Goal: Communication & Community: Participate in discussion

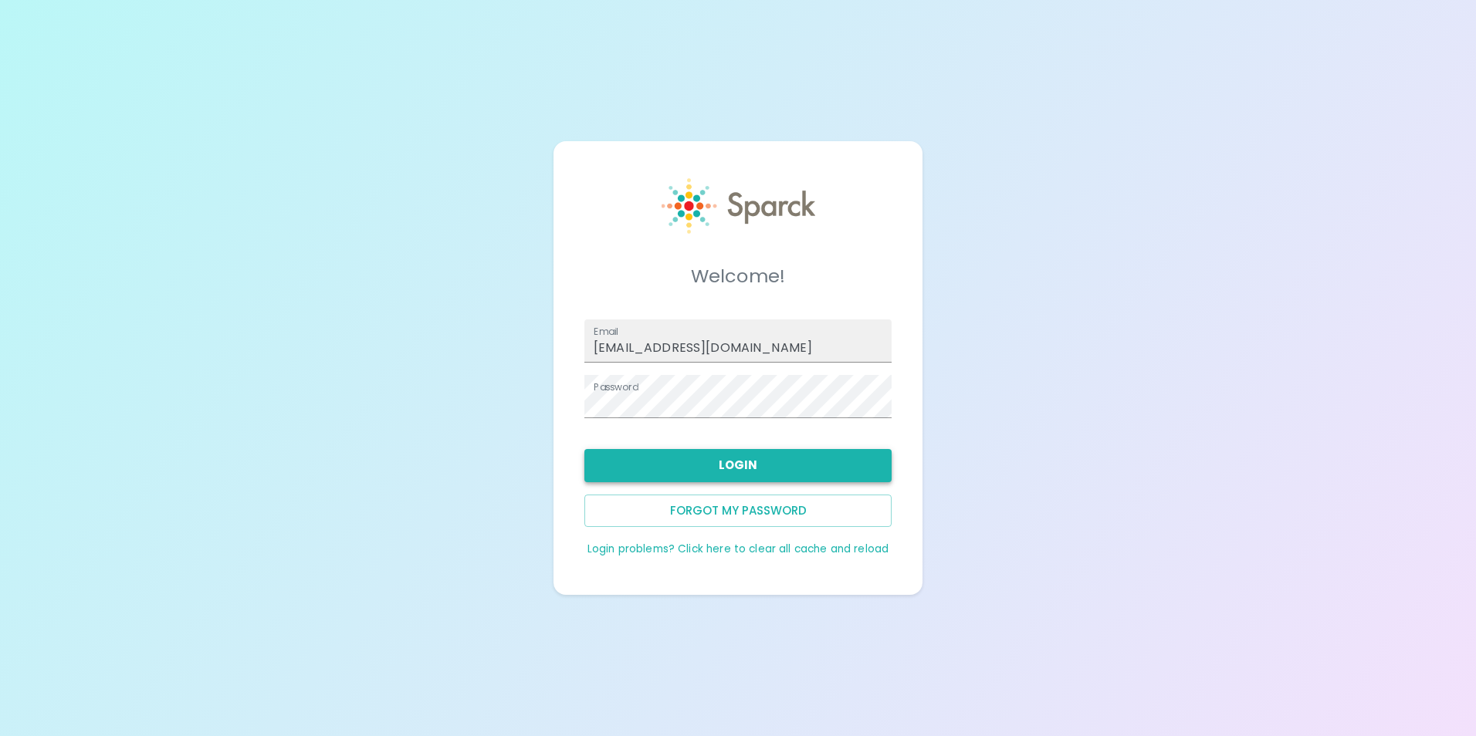
click at [661, 474] on button "Login" at bounding box center [737, 465] width 307 height 32
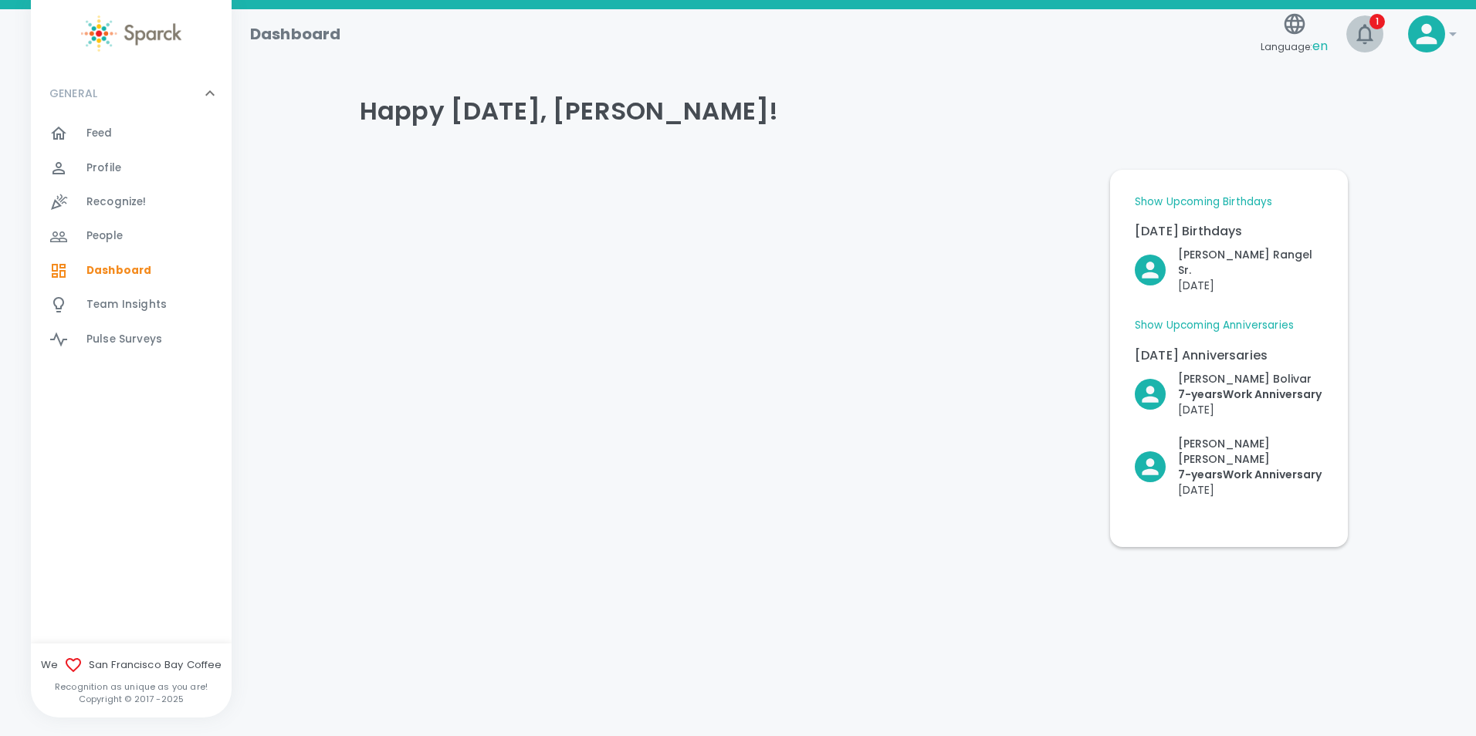
click at [1363, 39] on icon "button" at bounding box center [1364, 34] width 25 height 25
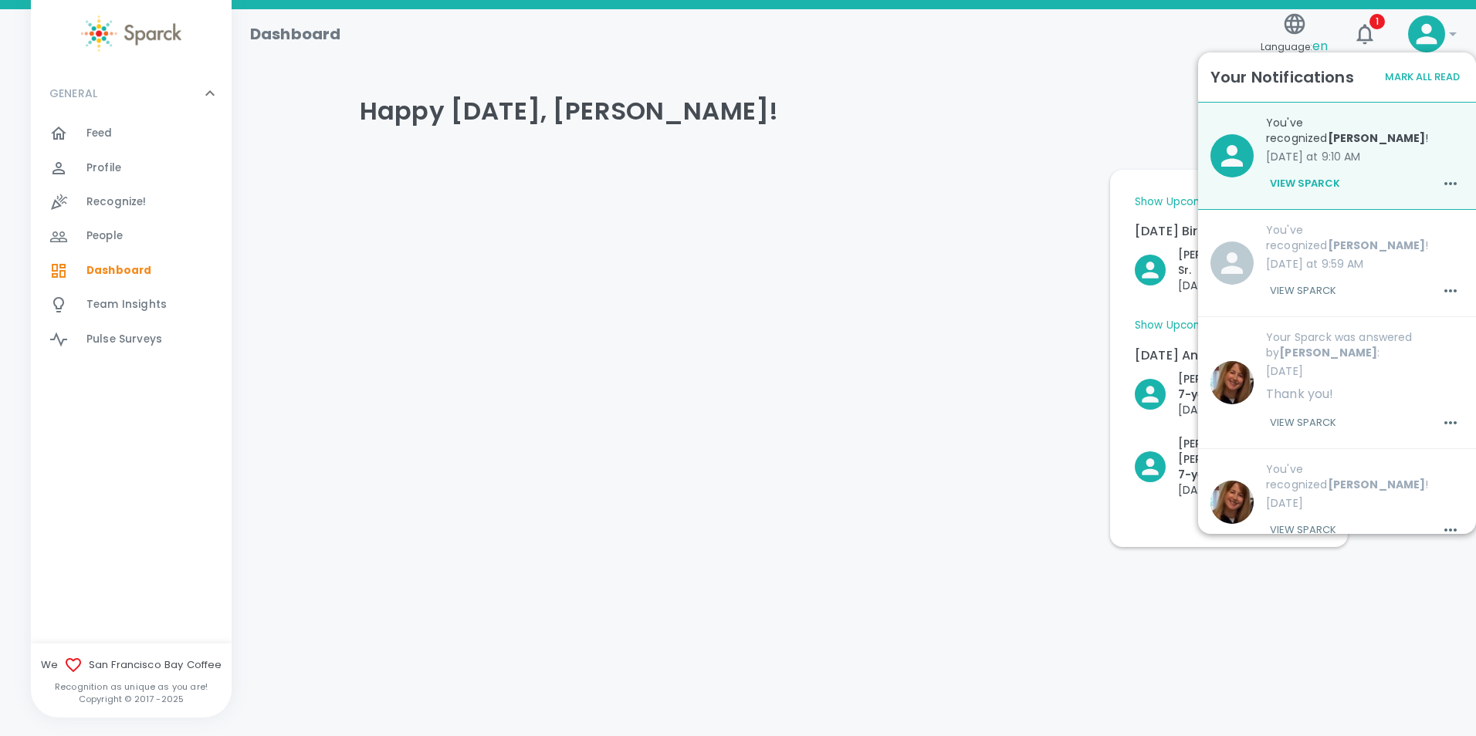
click at [1319, 187] on button "View Sparck" at bounding box center [1305, 184] width 78 height 26
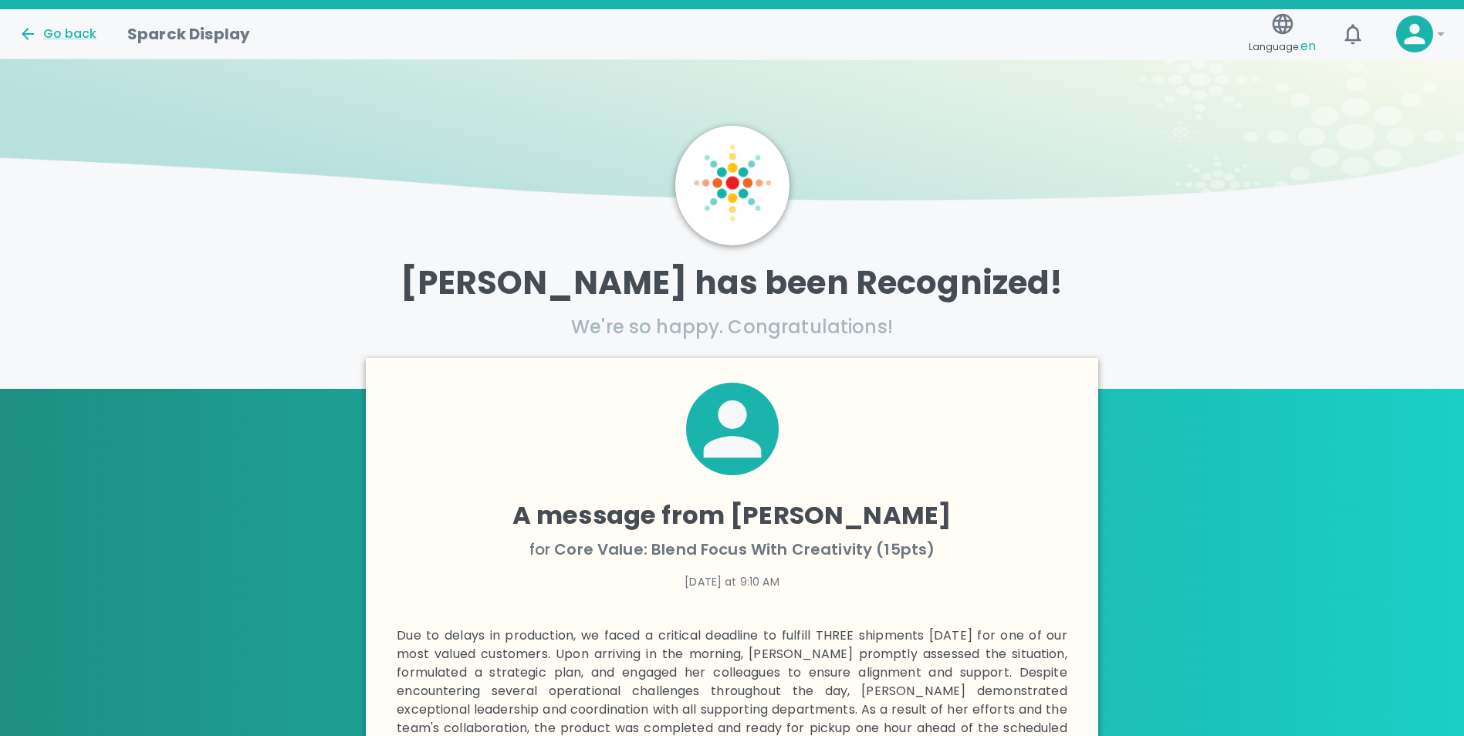
click at [39, 19] on div "Go back" at bounding box center [60, 28] width 109 height 32
click at [39, 30] on div "Go back" at bounding box center [58, 34] width 78 height 19
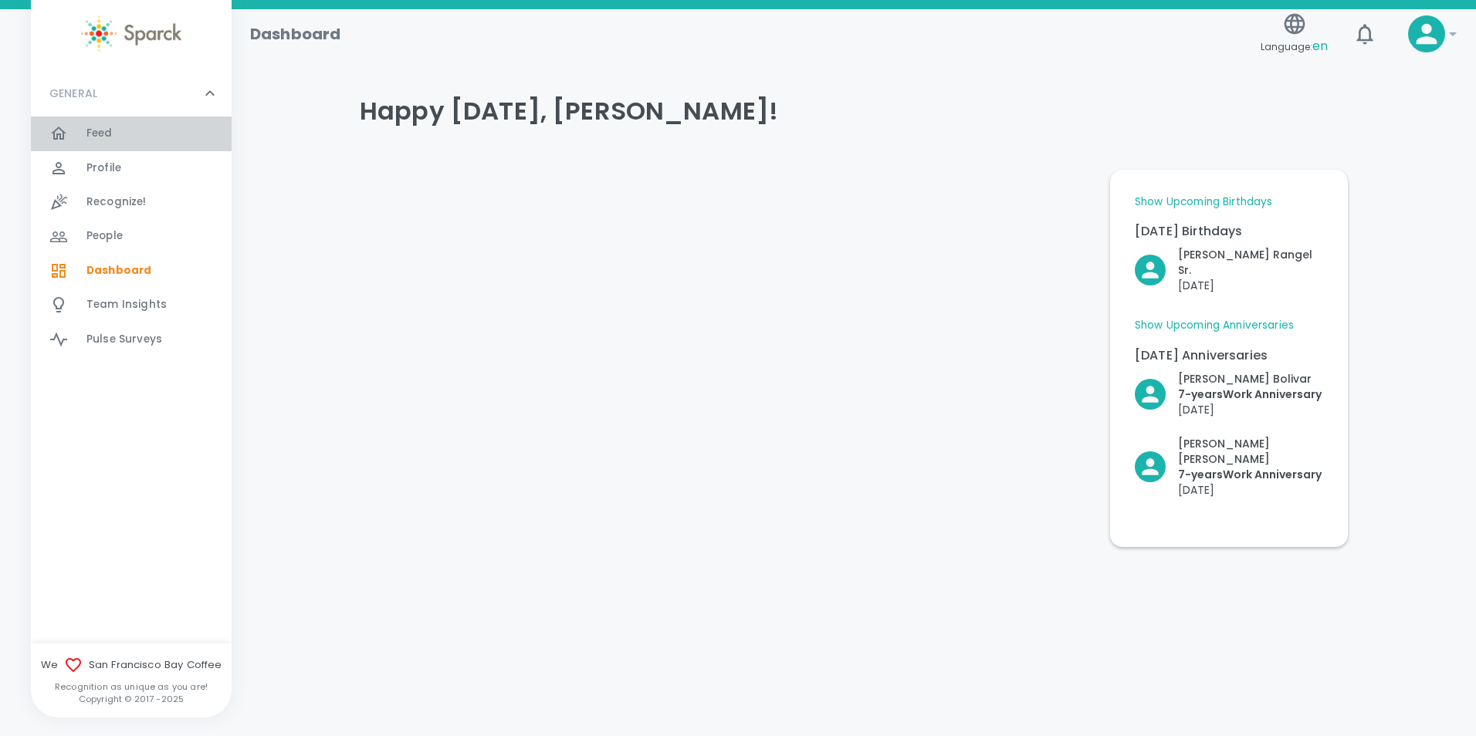
click at [88, 132] on span "Feed" at bounding box center [99, 133] width 26 height 15
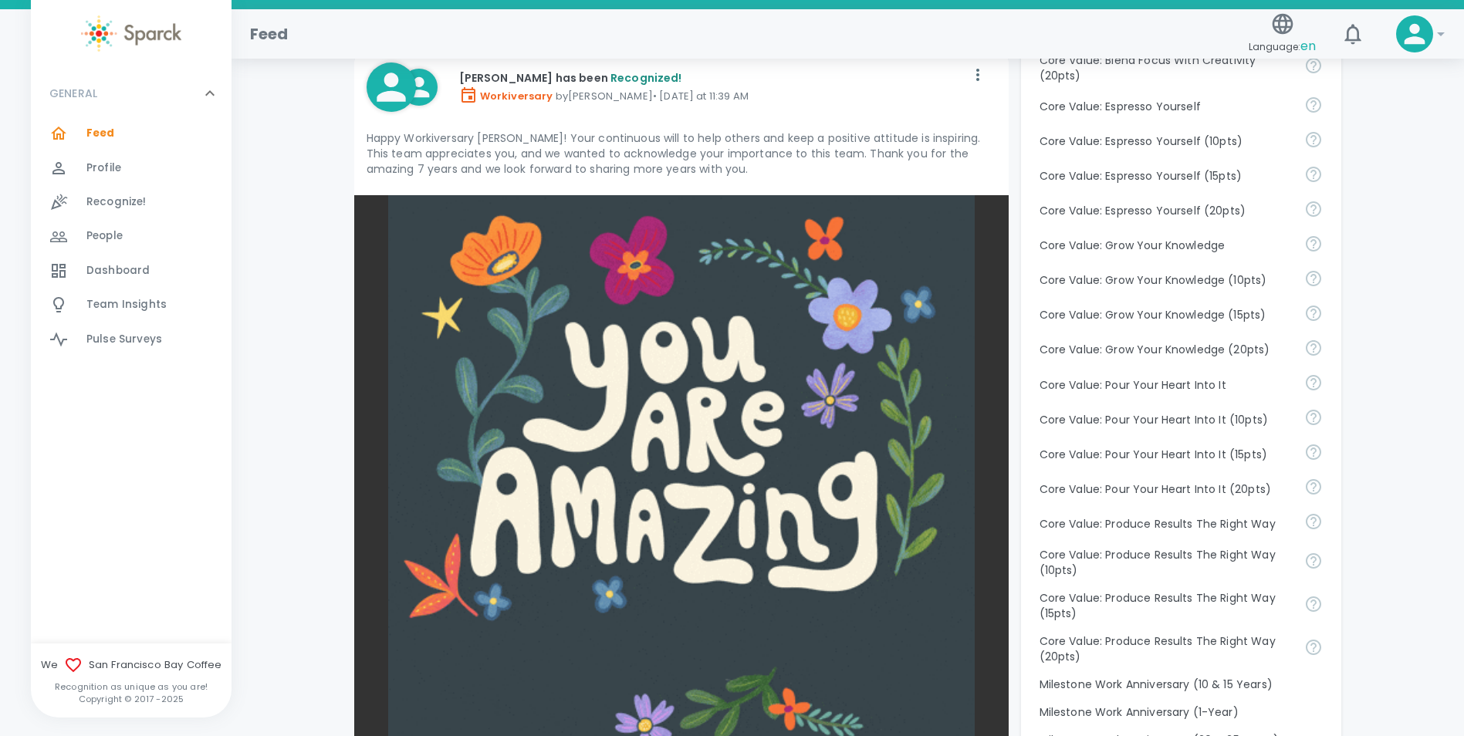
scroll to position [1544, 0]
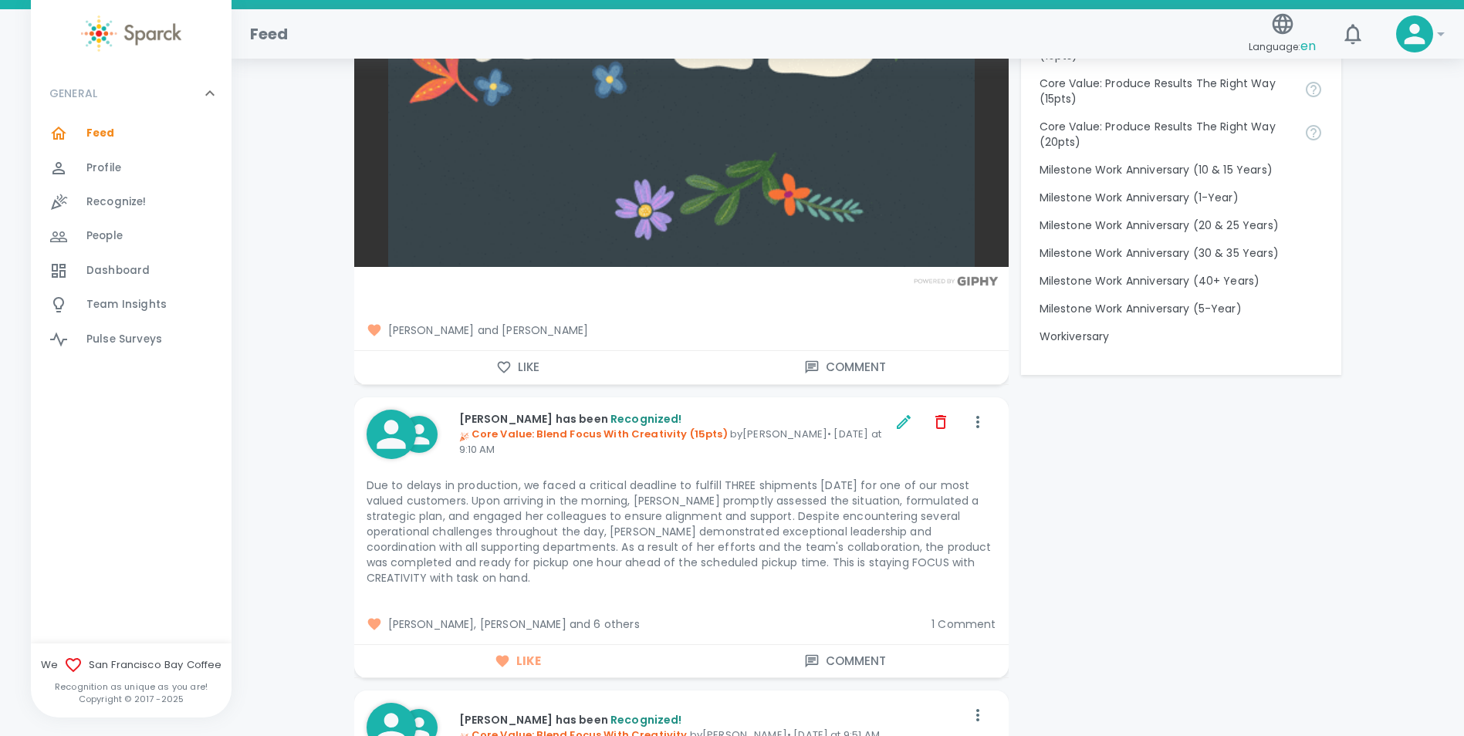
click at [962, 624] on span "1 Comment" at bounding box center [964, 624] width 64 height 15
